Goal: Task Accomplishment & Management: Manage account settings

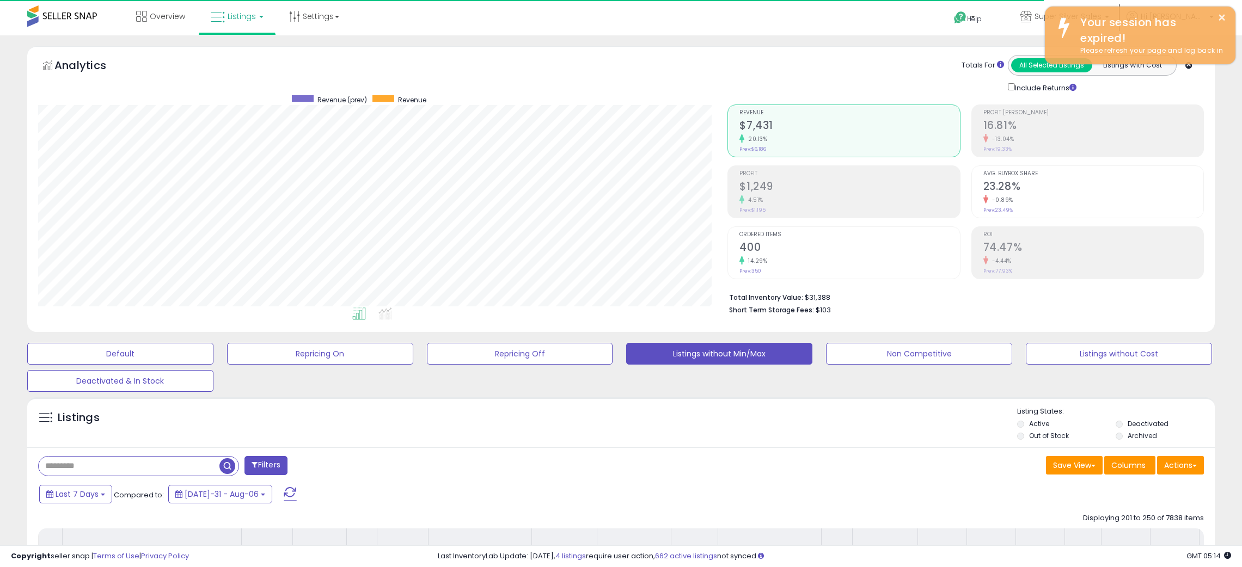
select select "**"
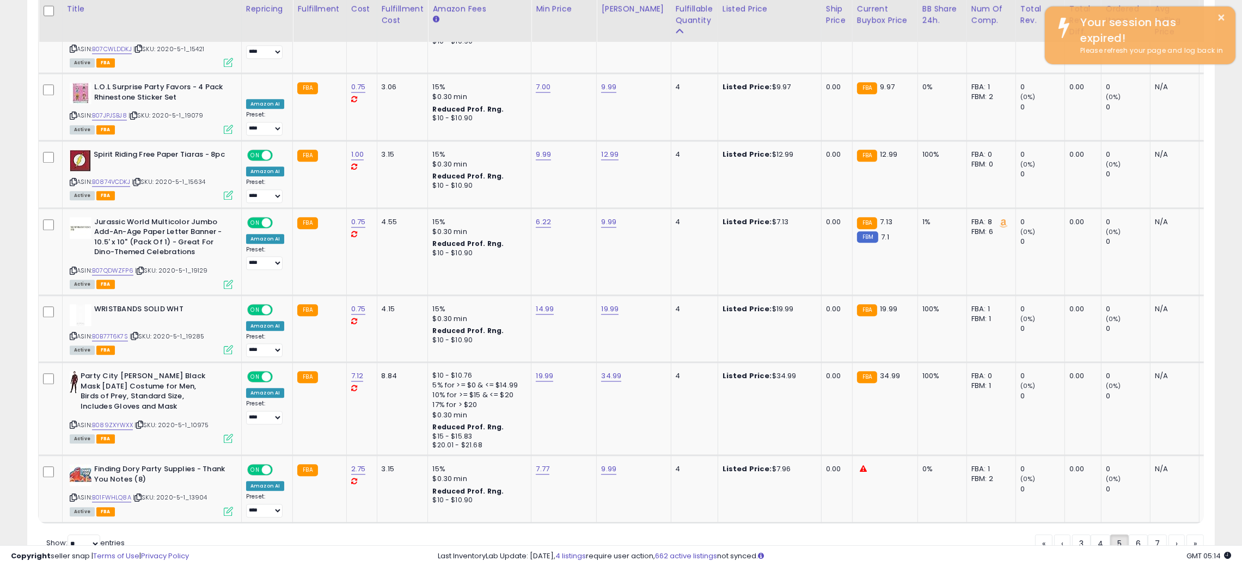
scroll to position [223, 690]
